Goal: Information Seeking & Learning: Learn about a topic

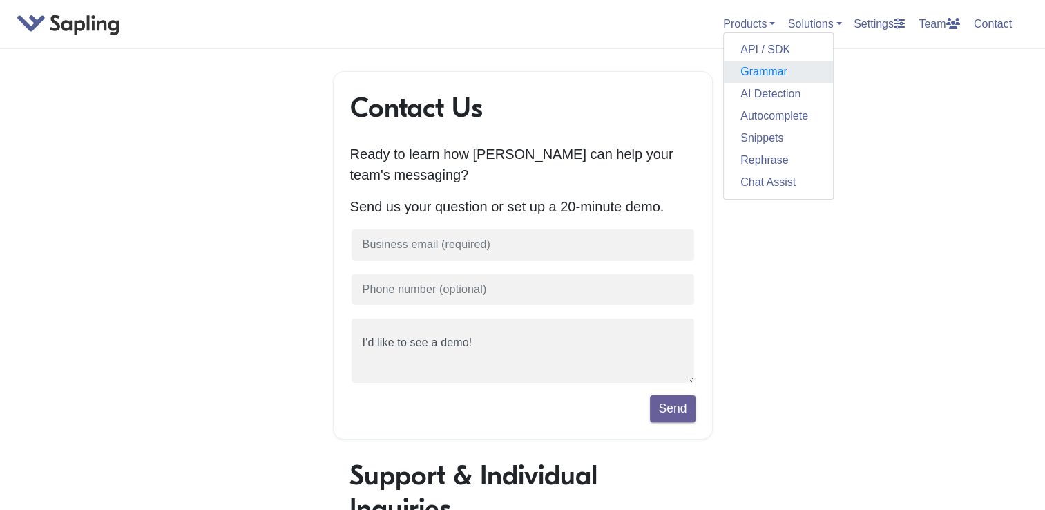
click at [747, 68] on link "Grammar" at bounding box center [778, 72] width 109 height 22
